Goal: Task Accomplishment & Management: Manage account settings

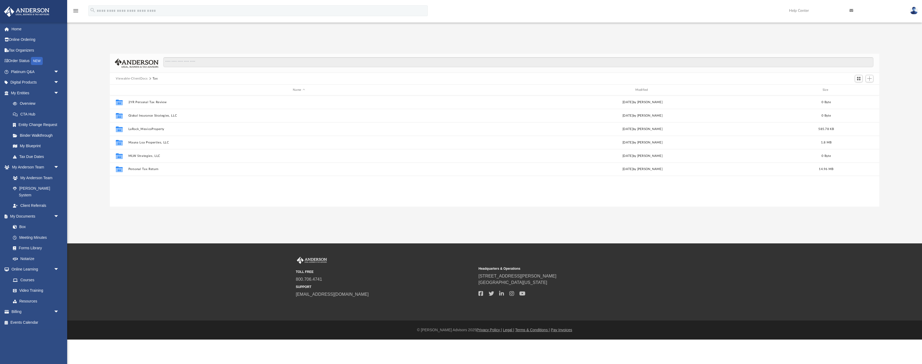
scroll to position [122, 769]
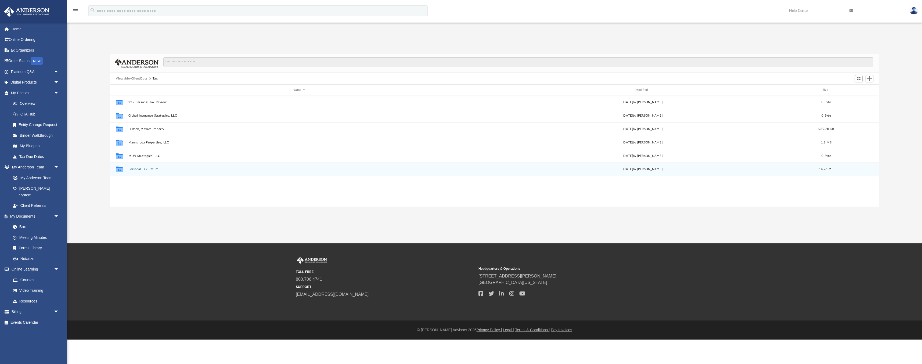
click at [141, 170] on button "Personal Tax Return" at bounding box center [298, 168] width 341 height 3
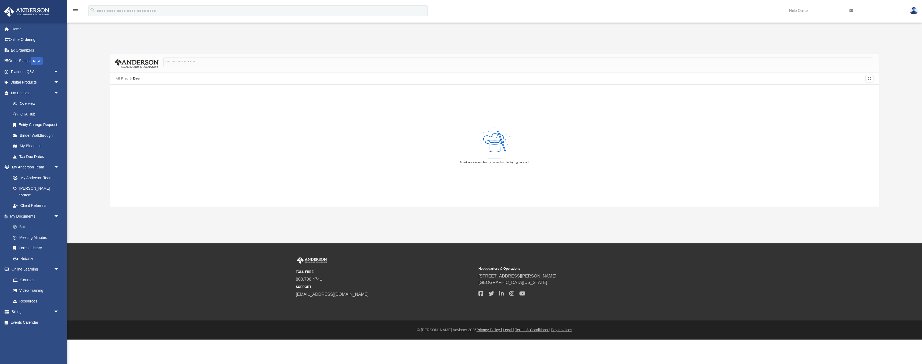
click at [30, 222] on link "Box" at bounding box center [38, 227] width 60 height 11
click at [121, 80] on button "All Files" at bounding box center [122, 78] width 12 height 5
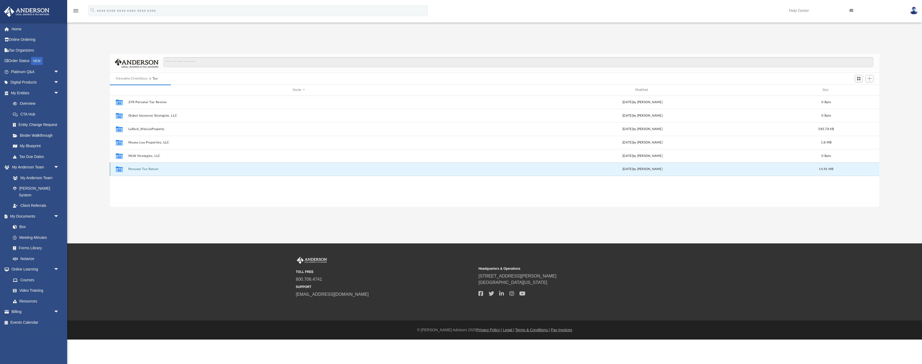
click at [150, 170] on button "Personal Tax Return" at bounding box center [298, 168] width 341 height 3
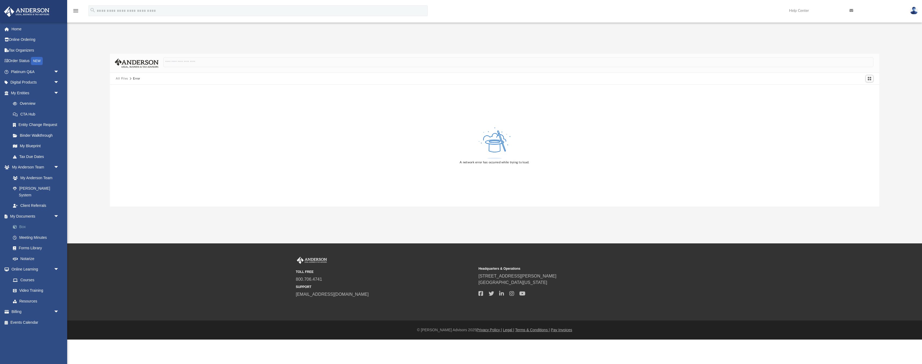
click at [25, 222] on link "Box" at bounding box center [38, 227] width 60 height 11
click at [916, 11] on img at bounding box center [914, 11] width 8 height 8
click at [820, 26] on link "My Profile" at bounding box center [833, 25] width 54 height 11
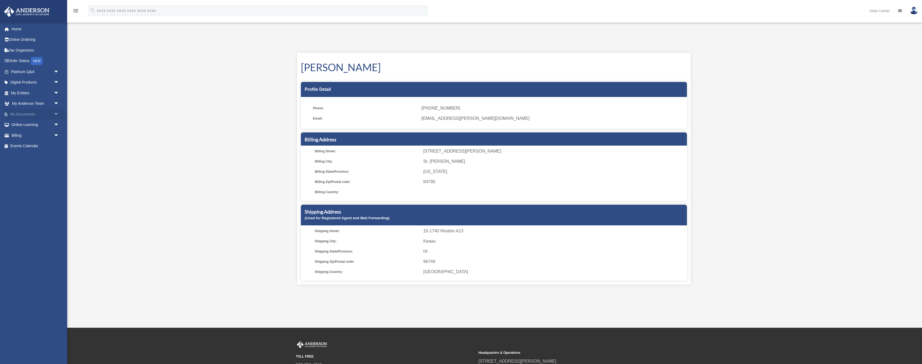
click at [37, 114] on link "My Documents arrow_drop_down" at bounding box center [35, 114] width 63 height 11
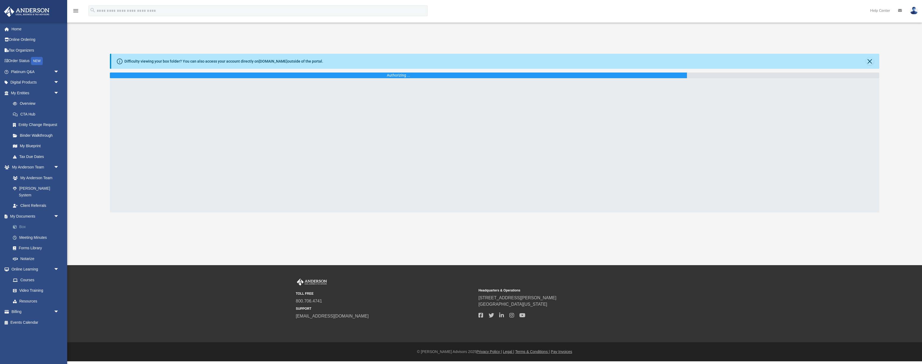
click at [24, 222] on link "Box" at bounding box center [38, 227] width 60 height 11
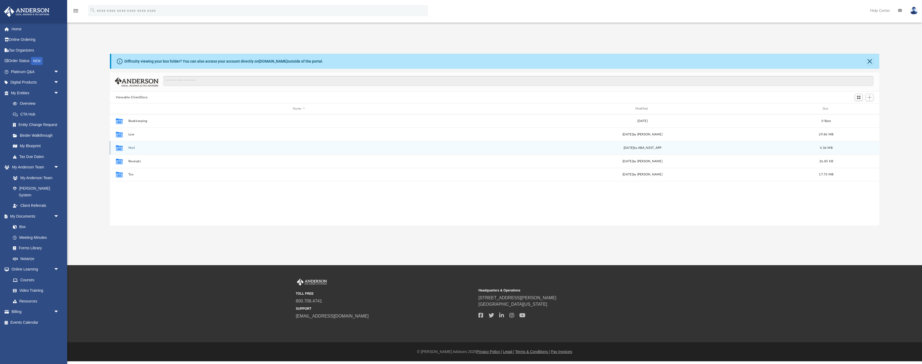
scroll to position [122, 769]
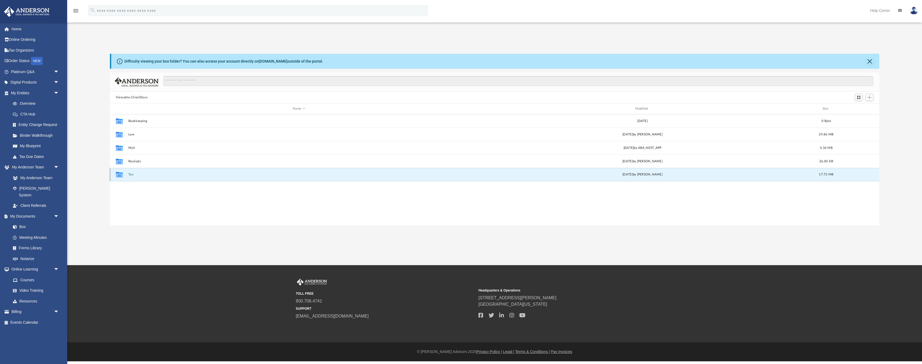
click at [131, 176] on button "Tax" at bounding box center [298, 174] width 341 height 3
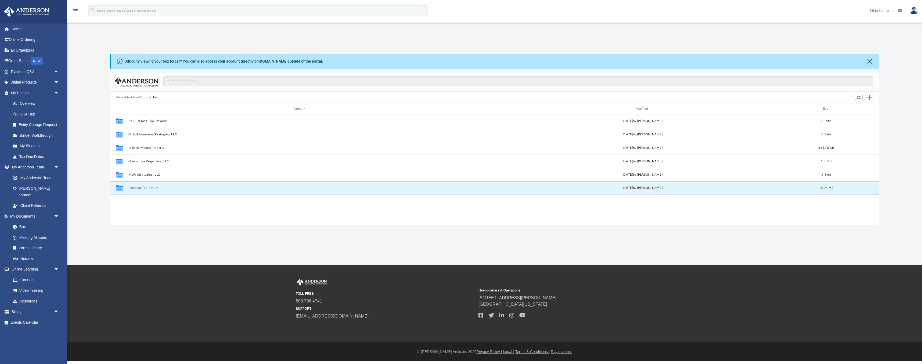
click at [137, 187] on button "Personal Tax Return" at bounding box center [298, 187] width 341 height 3
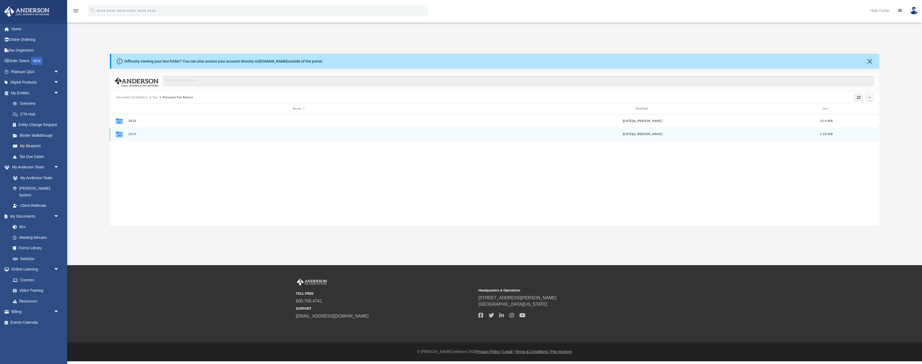
click at [133, 134] on button "2024" at bounding box center [298, 133] width 341 height 3
click at [869, 61] on button "Close" at bounding box center [870, 61] width 8 height 8
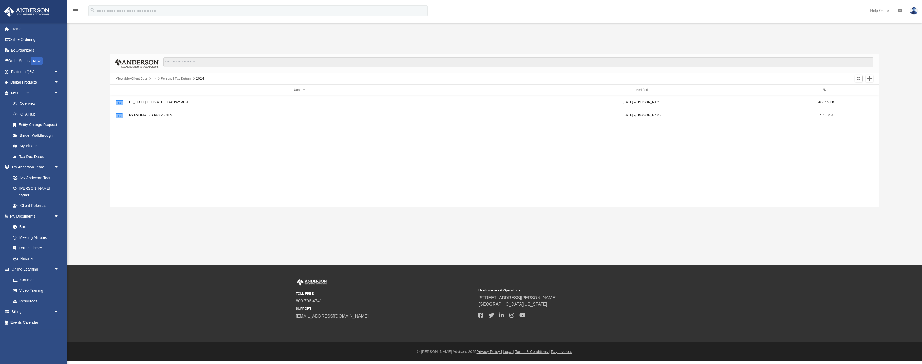
click at [136, 79] on button "Viewable-ClientDocs" at bounding box center [132, 78] width 32 height 5
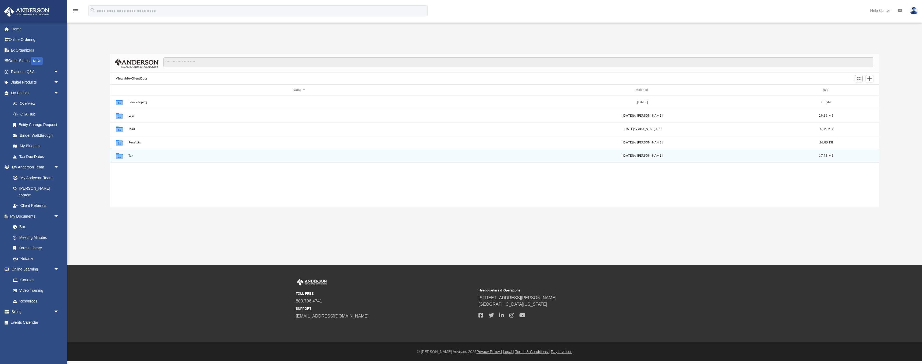
click at [131, 156] on button "Tax" at bounding box center [298, 155] width 341 height 3
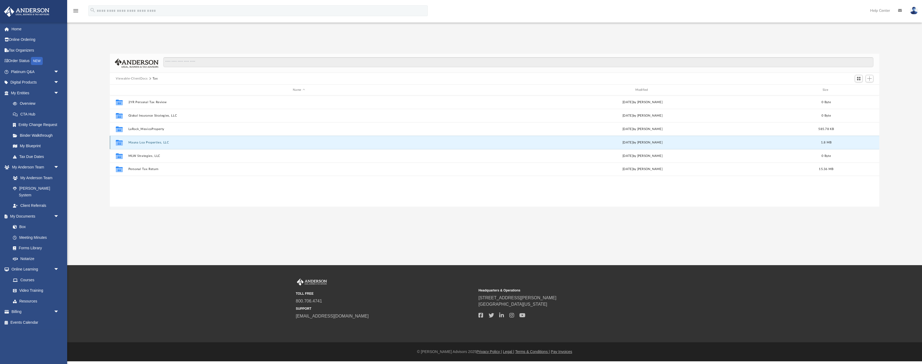
click at [151, 141] on button "Mauna Loa Properties, LLC" at bounding box center [298, 142] width 341 height 3
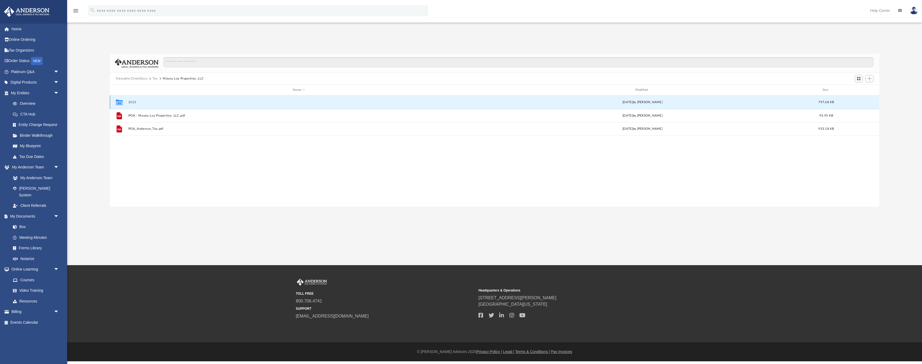
click at [131, 103] on button "2023" at bounding box center [298, 101] width 341 height 3
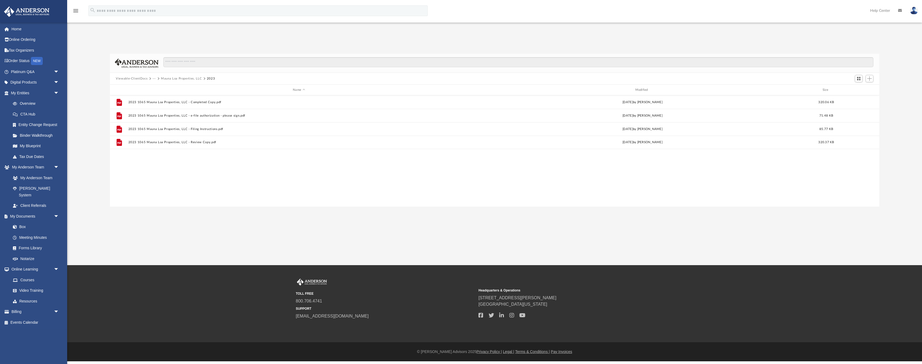
click at [167, 79] on button "Mauna Loa Properties, LLC" at bounding box center [181, 78] width 41 height 5
click at [143, 79] on button "Viewable-ClientDocs" at bounding box center [132, 78] width 32 height 5
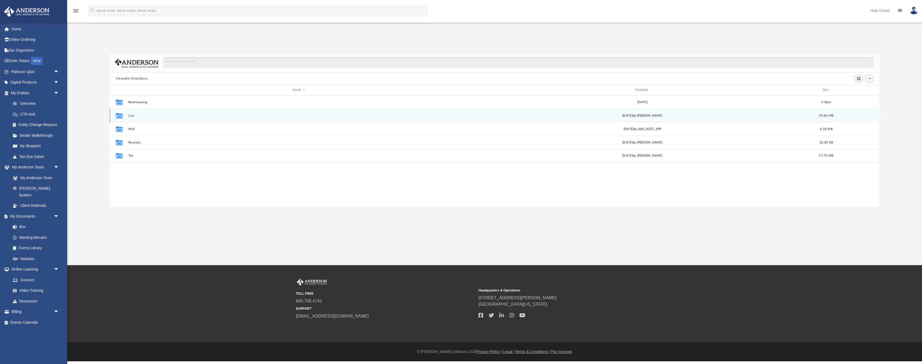
click at [130, 116] on button "Law" at bounding box center [298, 115] width 341 height 3
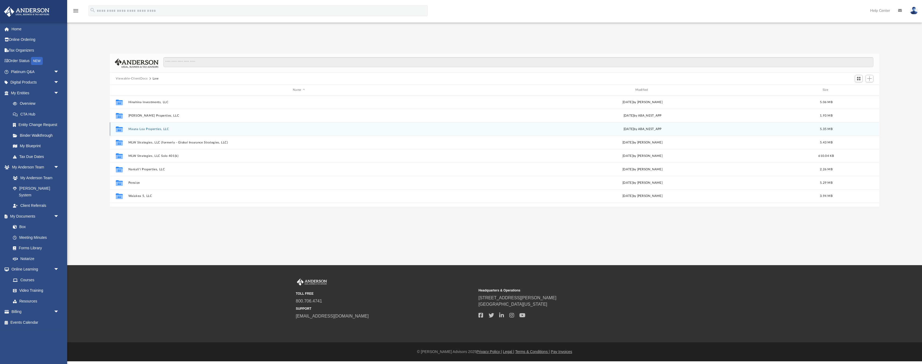
click at [150, 131] on button "Mauna Loa Properties, LLC" at bounding box center [298, 128] width 341 height 3
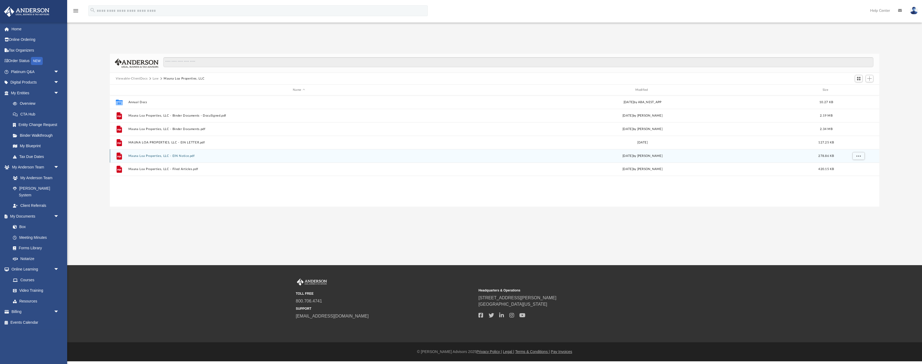
click at [150, 155] on button "Mauna Loa Properties, LLC - EIN Notice.pdf" at bounding box center [298, 155] width 341 height 3
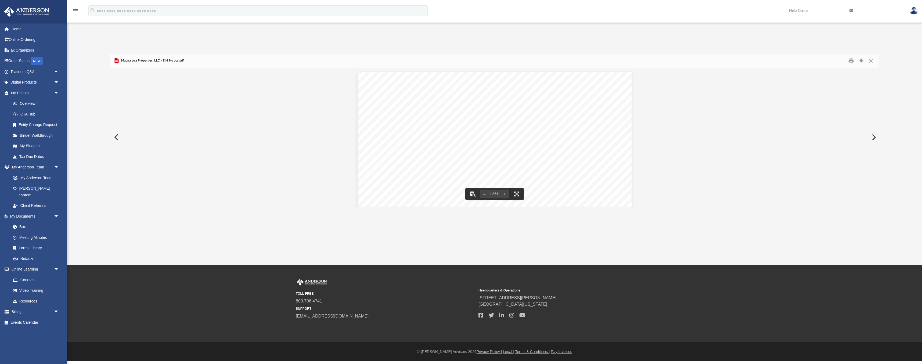
drag, startPoint x: 436, startPoint y: 143, endPoint x: 417, endPoint y: 143, distance: 19.3
click at [417, 143] on div "Page 1" at bounding box center [495, 249] width 274 height 355
click at [302, 182] on div "Document Viewer" at bounding box center [494, 249] width 769 height 363
drag, startPoint x: 435, startPoint y: 143, endPoint x: 413, endPoint y: 143, distance: 22.6
click at [413, 143] on div "Page 1" at bounding box center [495, 249] width 274 height 355
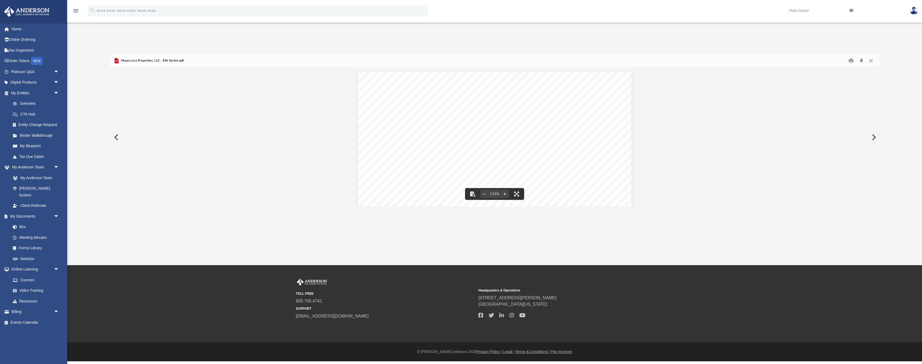
click at [120, 136] on button "Preview" at bounding box center [116, 137] width 12 height 15
drag, startPoint x: 449, startPoint y: 158, endPoint x: 401, endPoint y: 158, distance: 48.9
click at [401, 158] on div "Page 1" at bounding box center [494, 249] width 269 height 354
click at [116, 139] on button "Preview" at bounding box center [116, 137] width 12 height 15
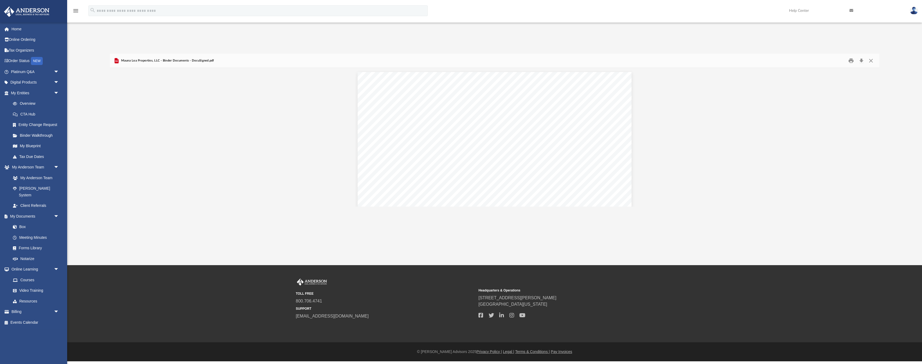
click at [871, 60] on button "Close" at bounding box center [871, 61] width 10 height 8
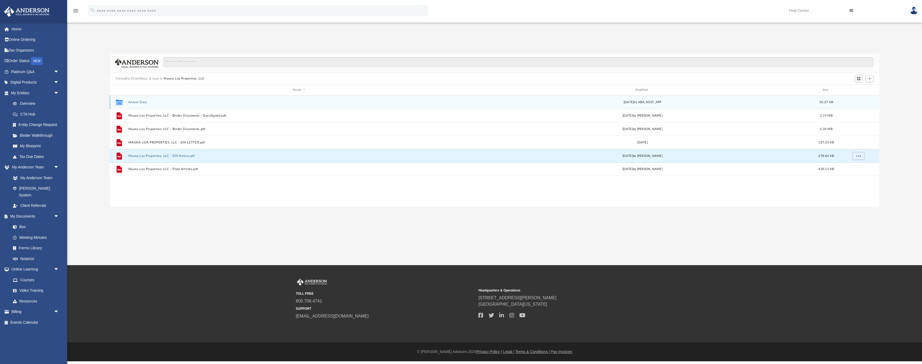
click at [140, 102] on button "Annual Docs" at bounding box center [298, 101] width 341 height 3
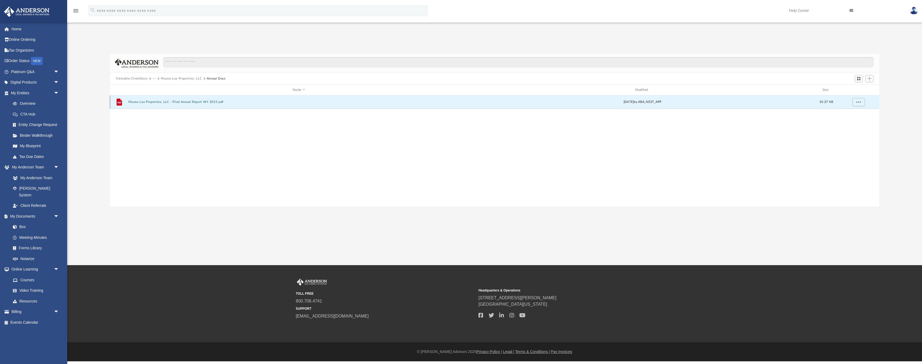
click at [193, 102] on button "Mauna Loa Properties, LLC - Filed Annual Report WY 2025.pdf" at bounding box center [298, 101] width 341 height 3
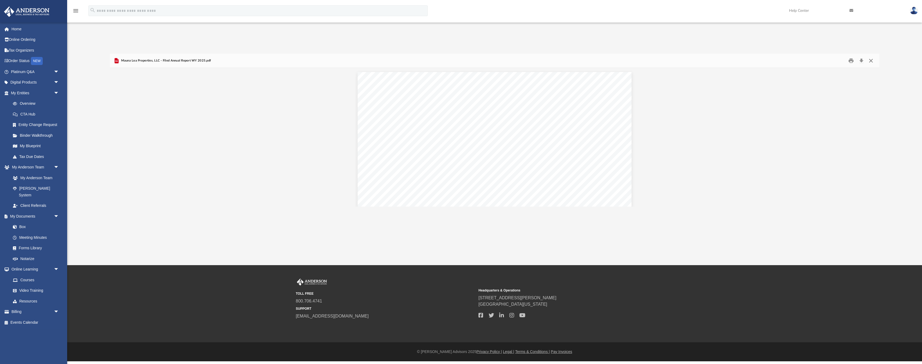
click at [871, 61] on button "Close" at bounding box center [871, 61] width 10 height 8
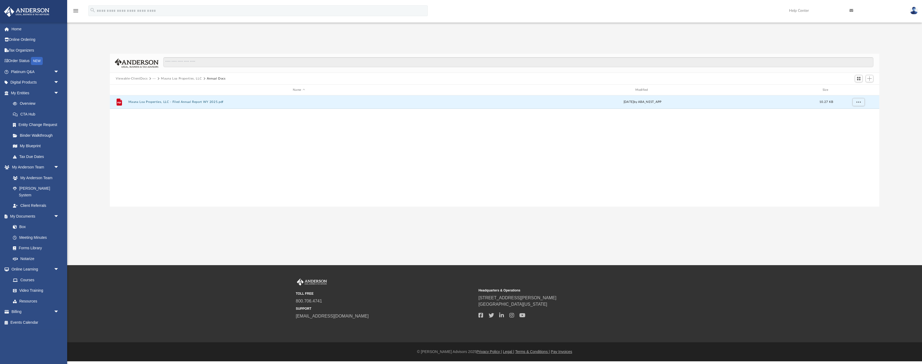
click at [170, 79] on button "Mauna Loa Properties, LLC" at bounding box center [181, 78] width 41 height 5
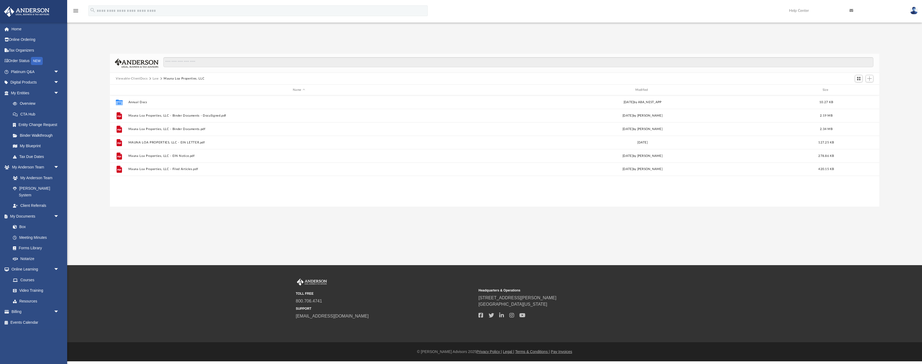
click at [154, 80] on button "Law" at bounding box center [156, 78] width 6 height 5
click at [142, 79] on button "Viewable-ClientDocs" at bounding box center [132, 78] width 32 height 5
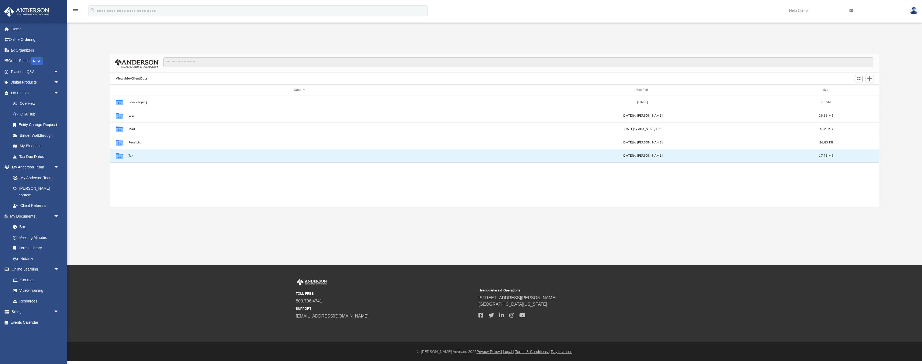
click at [130, 156] on button "Tax" at bounding box center [298, 155] width 341 height 3
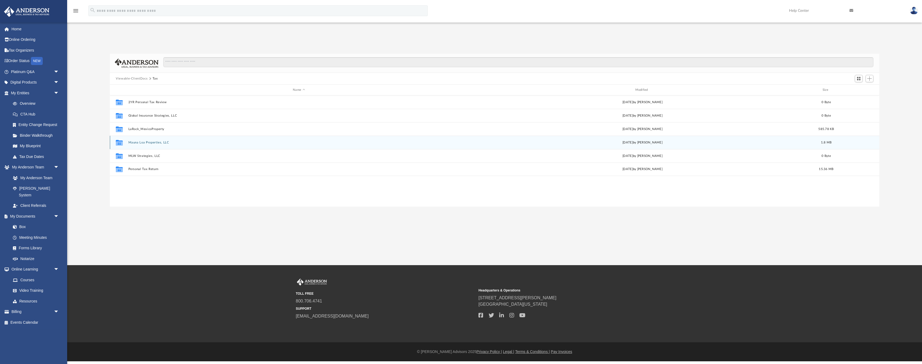
click at [145, 144] on button "Mauna Loa Properties, LLC" at bounding box center [298, 142] width 341 height 3
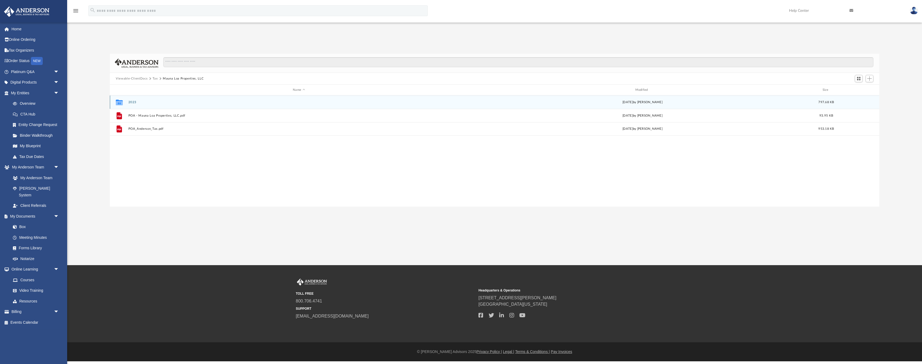
click at [133, 103] on button "2023" at bounding box center [298, 101] width 341 height 3
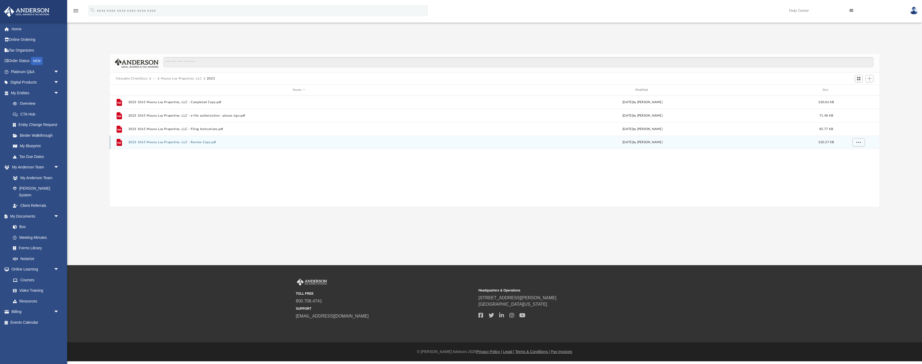
click at [173, 143] on button "2023 1065 Mauna Loa Properties, LLC - Review Copy.pdf" at bounding box center [298, 141] width 341 height 3
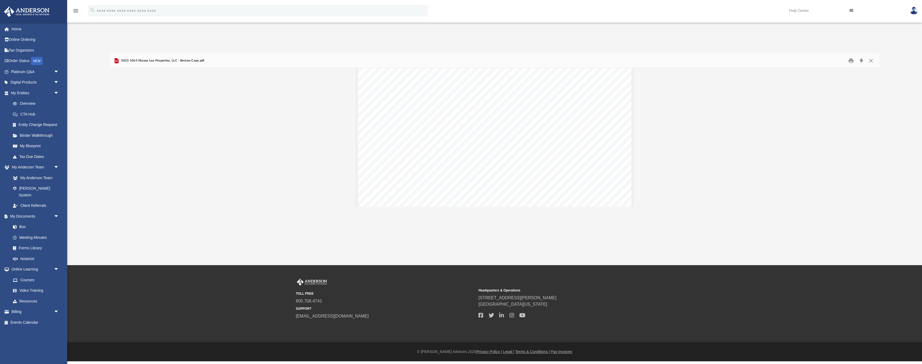
scroll to position [6917, 0]
click at [116, 139] on button "Preview" at bounding box center [116, 137] width 12 height 15
click at [870, 59] on button "Close" at bounding box center [871, 61] width 10 height 8
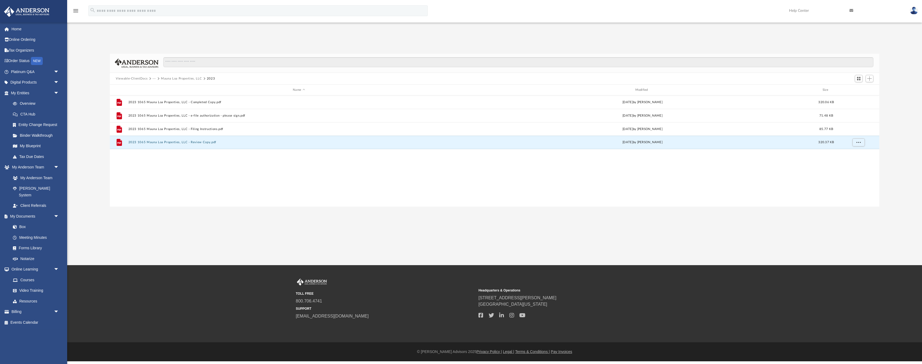
click at [154, 78] on button "···" at bounding box center [154, 78] width 3 height 5
click at [159, 89] on li "Tax" at bounding box center [158, 88] width 5 height 6
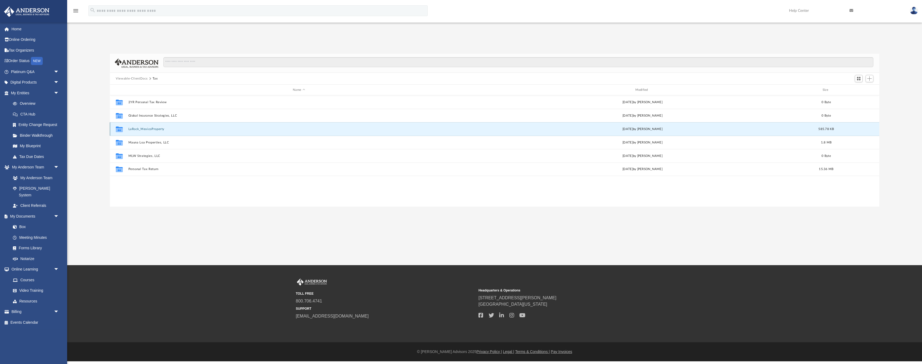
click at [139, 128] on button "LaRock_MexicoProperty" at bounding box center [298, 128] width 341 height 3
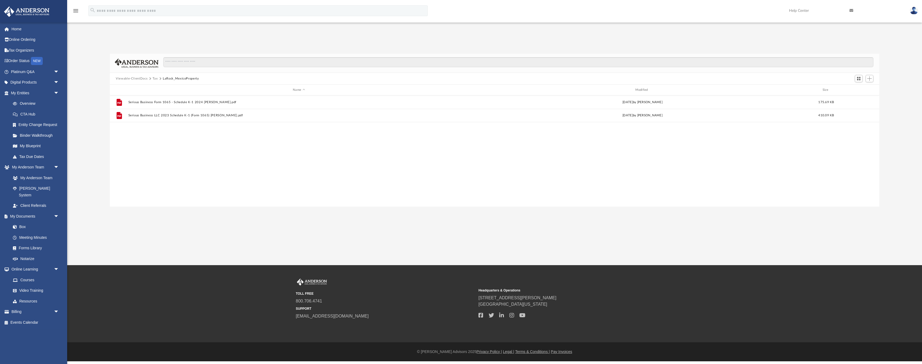
click at [155, 78] on button "Tax" at bounding box center [155, 78] width 5 height 5
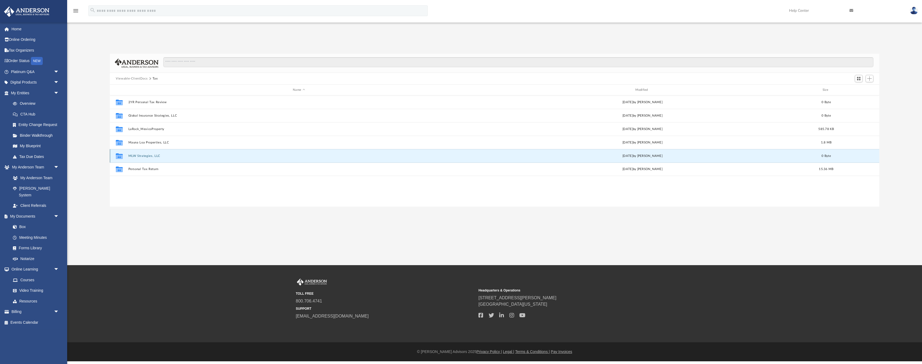
click at [141, 157] on button "MLW Strategies, LLC" at bounding box center [298, 155] width 341 height 3
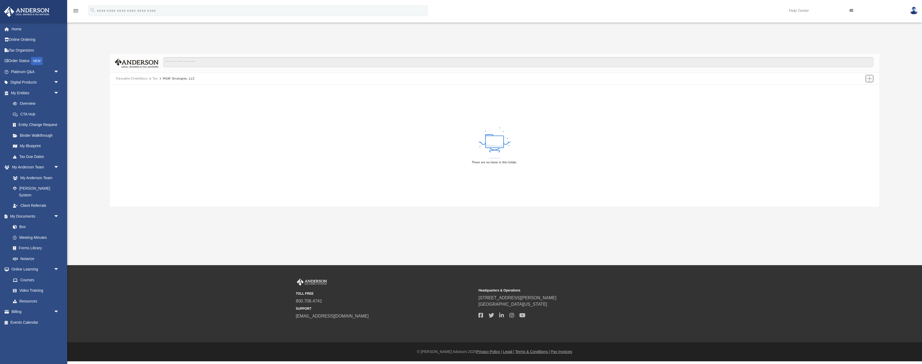
click at [869, 80] on span "Add" at bounding box center [869, 78] width 5 height 5
click at [858, 89] on li "Upload" at bounding box center [861, 89] width 17 height 6
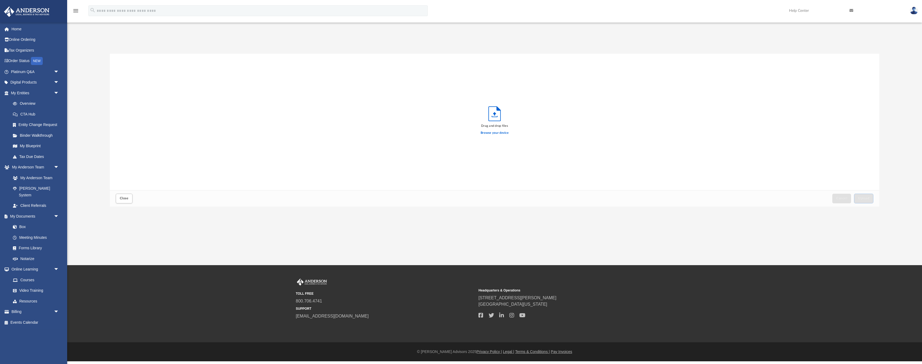
scroll to position [136, 769]
click at [506, 134] on label "Browse your device" at bounding box center [495, 133] width 28 height 5
click at [0, 0] on input "Browse your device" at bounding box center [0, 0] width 0 height 0
click at [868, 199] on span "Upload" at bounding box center [863, 198] width 11 height 3
click at [127, 199] on span "Close" at bounding box center [124, 198] width 9 height 3
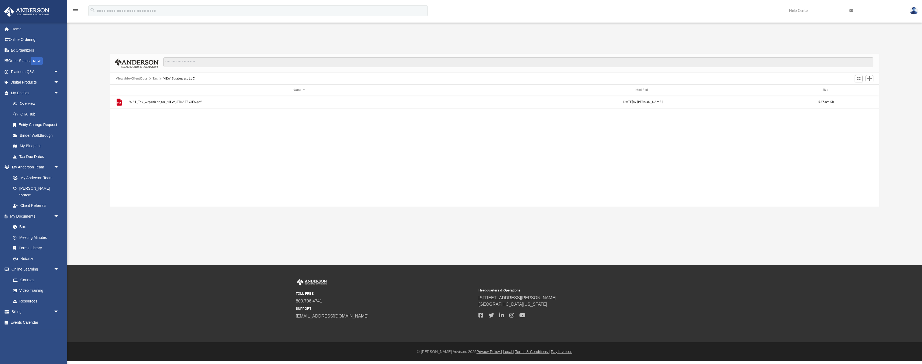
scroll to position [122, 769]
click at [154, 80] on button "Tax" at bounding box center [155, 78] width 5 height 5
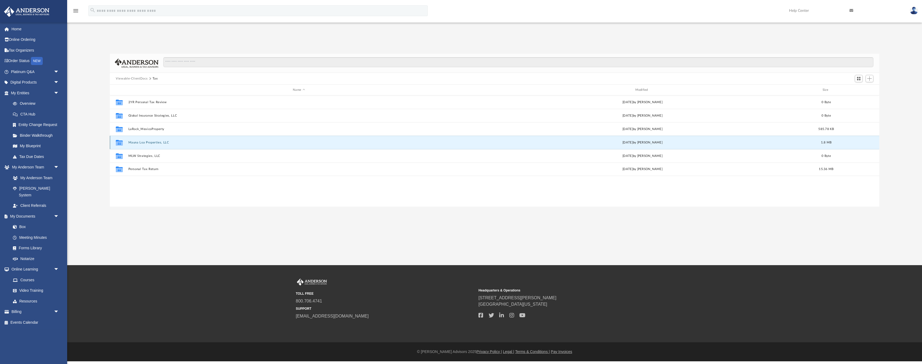
click at [153, 143] on button "Mauna Loa Properties, LLC" at bounding box center [298, 142] width 341 height 3
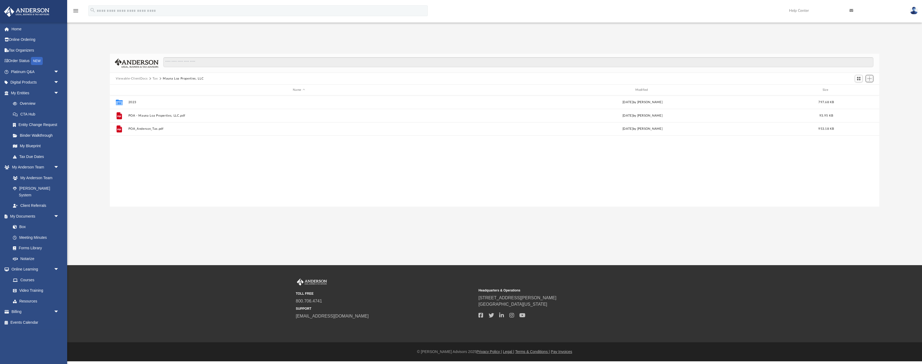
click at [871, 80] on button "Add" at bounding box center [869, 79] width 8 height 8
click at [859, 98] on li "New Folder" at bounding box center [861, 98] width 17 height 6
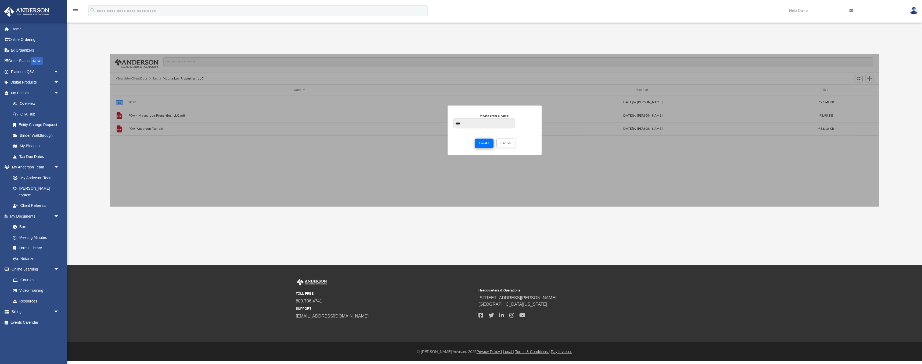
type input "****"
click at [484, 143] on span "Create" at bounding box center [484, 142] width 11 height 3
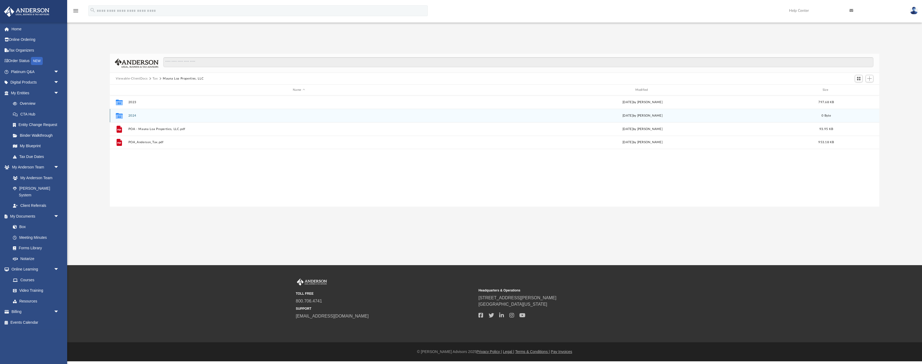
click at [130, 116] on button "2024" at bounding box center [298, 115] width 341 height 3
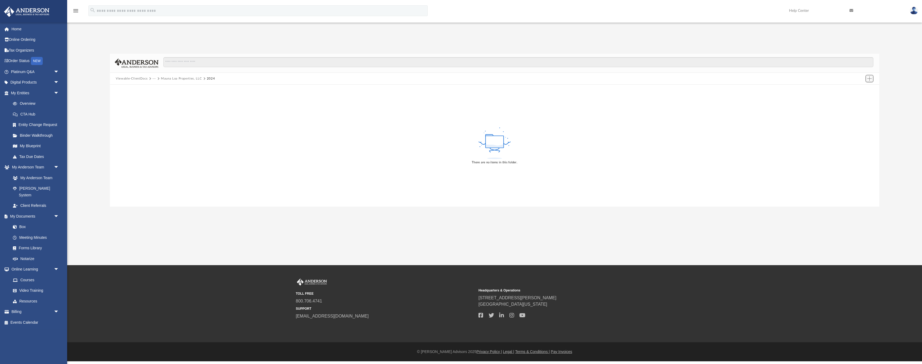
click at [869, 78] on span "Add" at bounding box center [869, 78] width 5 height 5
click at [860, 88] on li "Upload" at bounding box center [861, 89] width 17 height 6
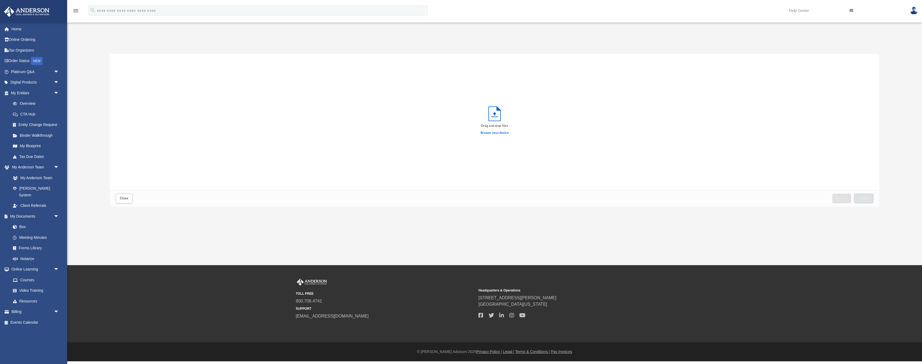
scroll to position [136, 769]
click at [500, 134] on label "Browse your device" at bounding box center [495, 133] width 28 height 5
click at [0, 0] on input "Browse your device" at bounding box center [0, 0] width 0 height 0
click at [868, 199] on span "Upload" at bounding box center [863, 198] width 11 height 3
click at [127, 197] on span "Close" at bounding box center [124, 198] width 9 height 3
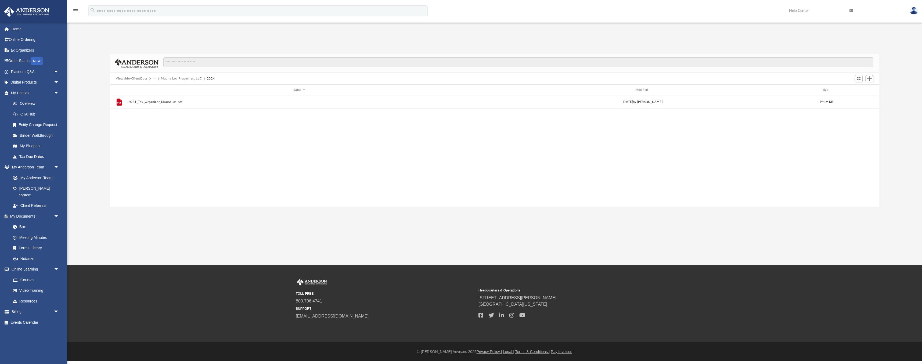
scroll to position [122, 769]
click at [154, 77] on button "···" at bounding box center [154, 78] width 3 height 5
click at [160, 88] on li "Tax" at bounding box center [158, 88] width 5 height 6
click at [134, 79] on button "Viewable-ClientDocs" at bounding box center [132, 78] width 32 height 5
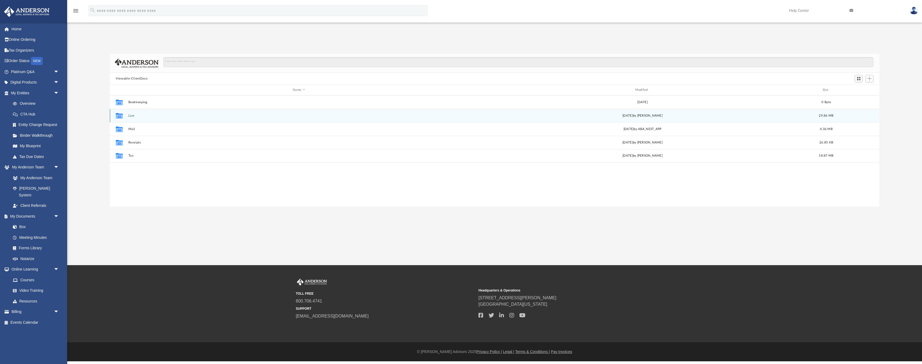
click at [131, 116] on button "Law" at bounding box center [298, 115] width 341 height 3
